Goal: Transaction & Acquisition: Purchase product/service

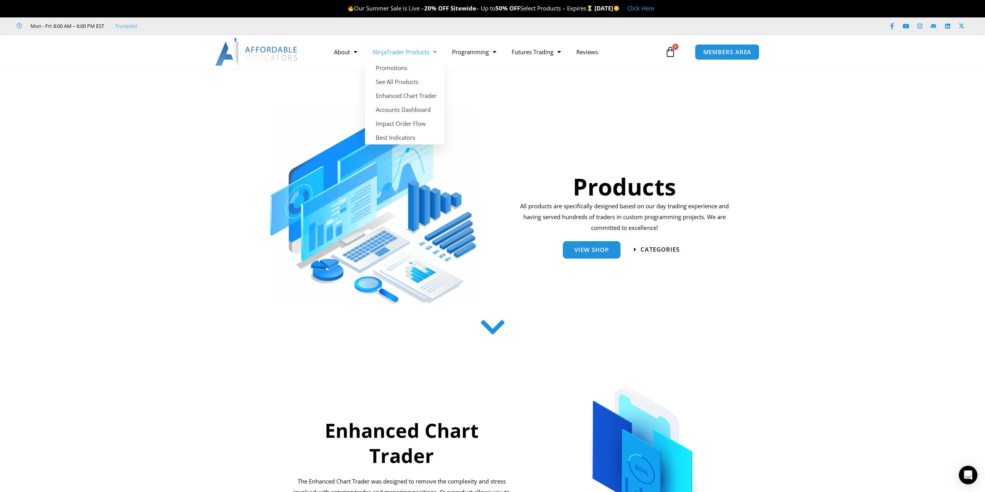
click at [404, 49] on link "NinjaTrader Products" at bounding box center [404, 52] width 79 height 18
click at [396, 97] on link "Enhanced Chart Trader" at bounding box center [404, 96] width 79 height 14
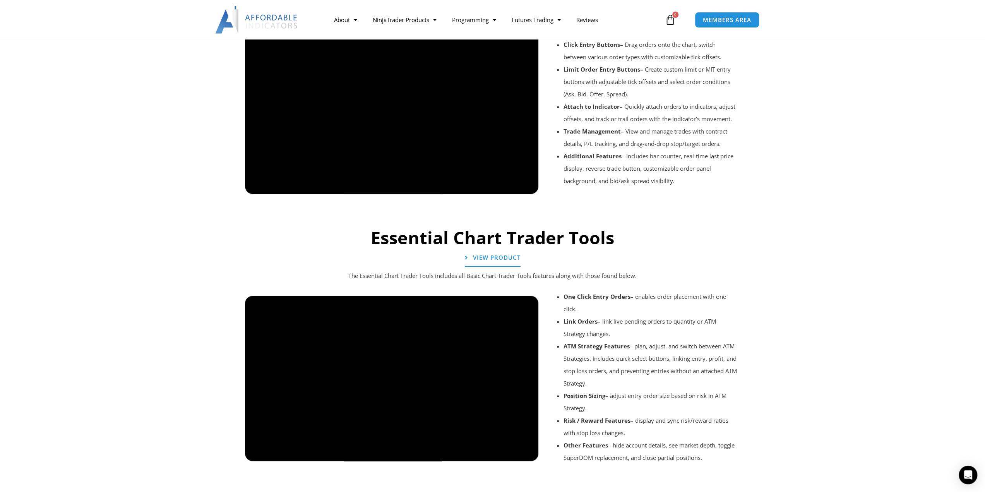
scroll to position [663, 0]
click at [498, 259] on span "View Product" at bounding box center [497, 257] width 52 height 7
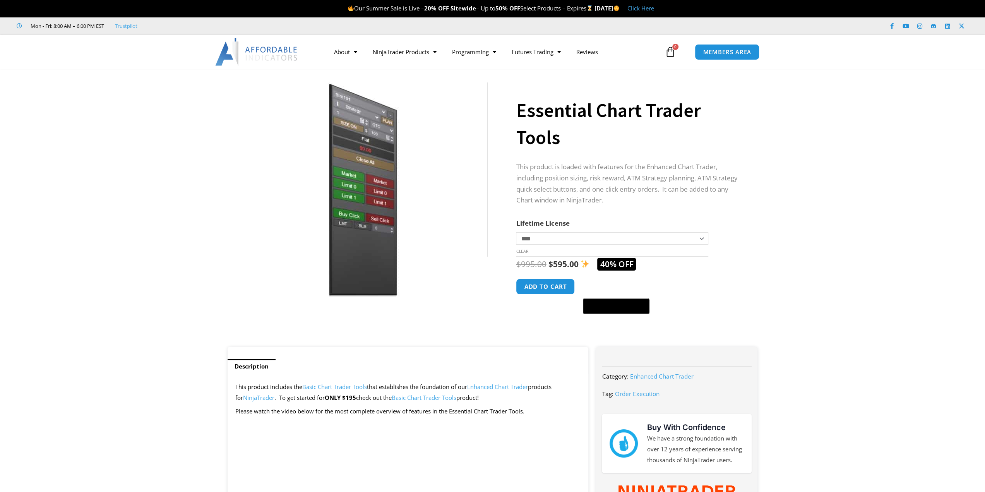
click at [700, 241] on select "**********" at bounding box center [612, 238] width 192 height 12
click at [731, 197] on p "This product is loaded with features for the Enhanced Chart Trader, including p…" at bounding box center [629, 183] width 226 height 45
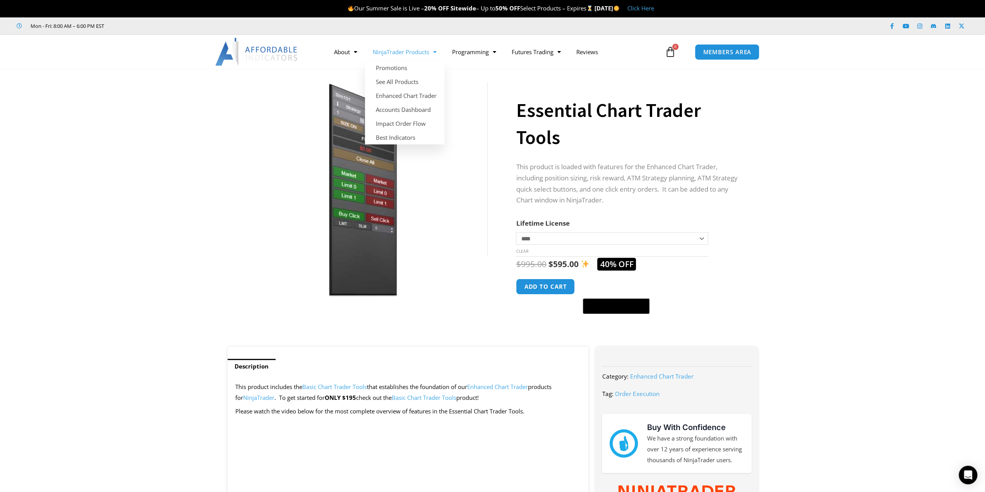
click at [399, 51] on link "NinjaTrader Products" at bounding box center [404, 52] width 79 height 18
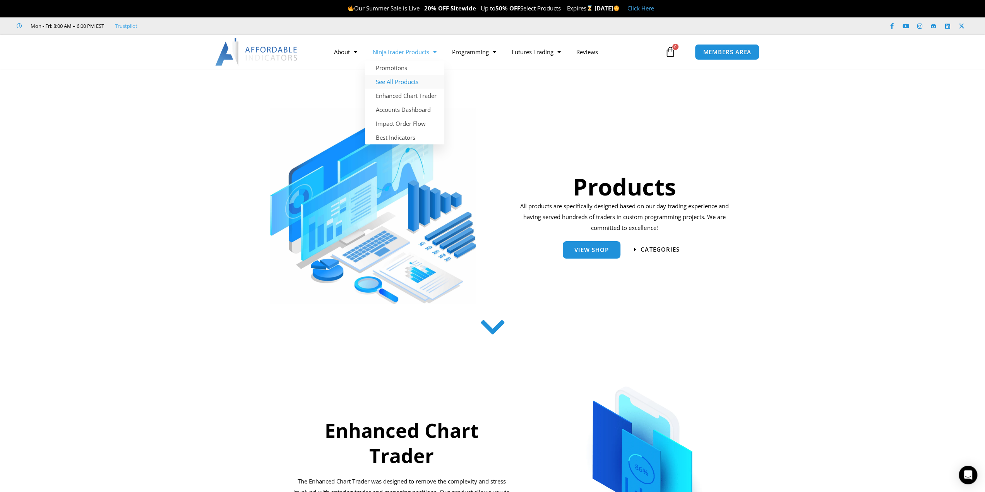
click at [392, 79] on link "See All Products" at bounding box center [404, 82] width 79 height 14
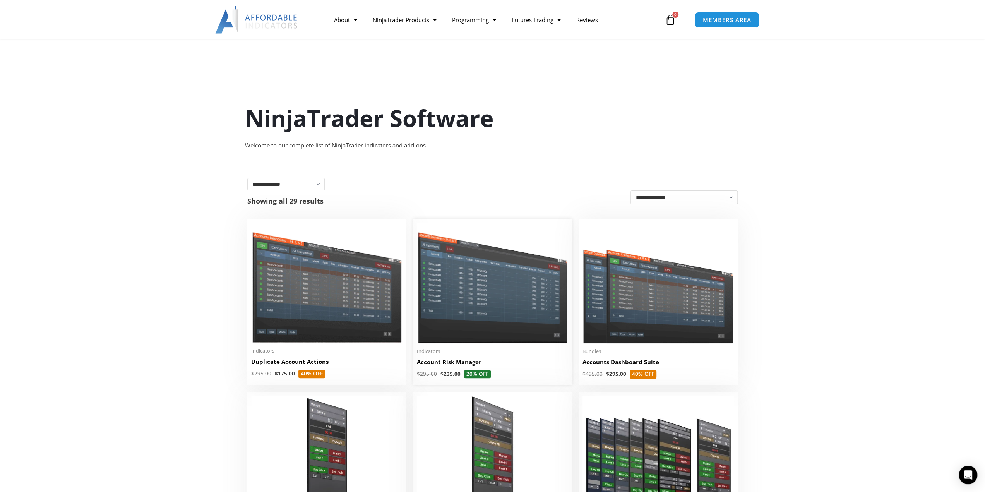
scroll to position [206, 0]
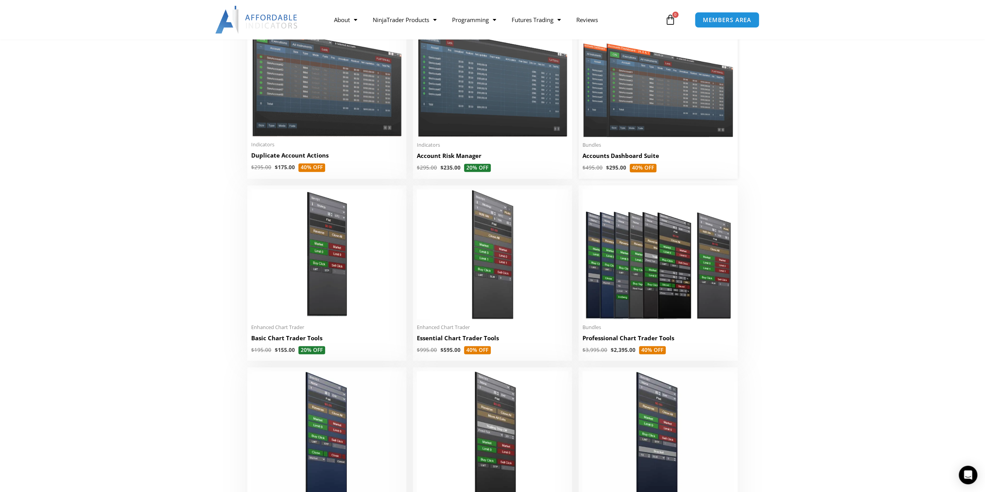
click at [644, 113] on img at bounding box center [658, 76] width 151 height 121
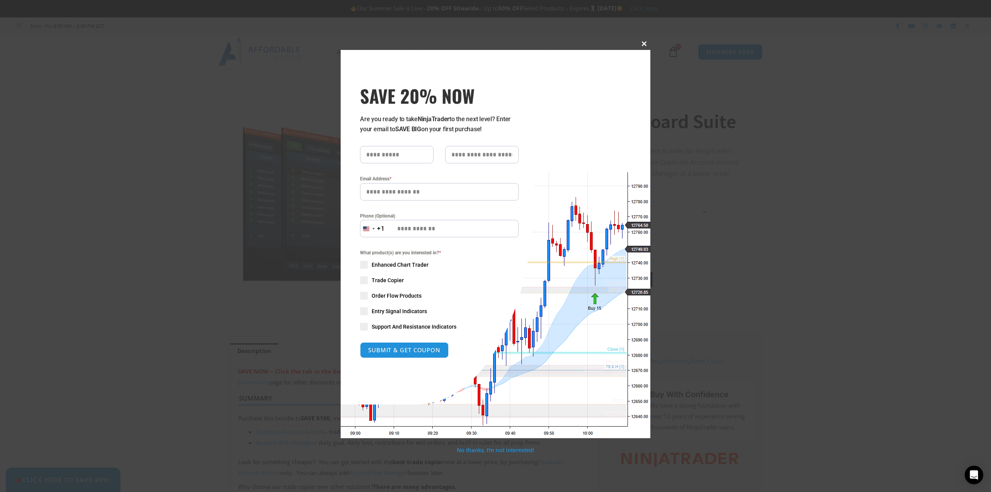
drag, startPoint x: 647, startPoint y: 44, endPoint x: 774, endPoint y: 79, distance: 132.2
click at [774, 79] on div "Close this module SAVE 20% NOW Are you ready to take NinjaTrader to the next le…" at bounding box center [495, 246] width 991 height 492
